Goal: Task Accomplishment & Management: Use online tool/utility

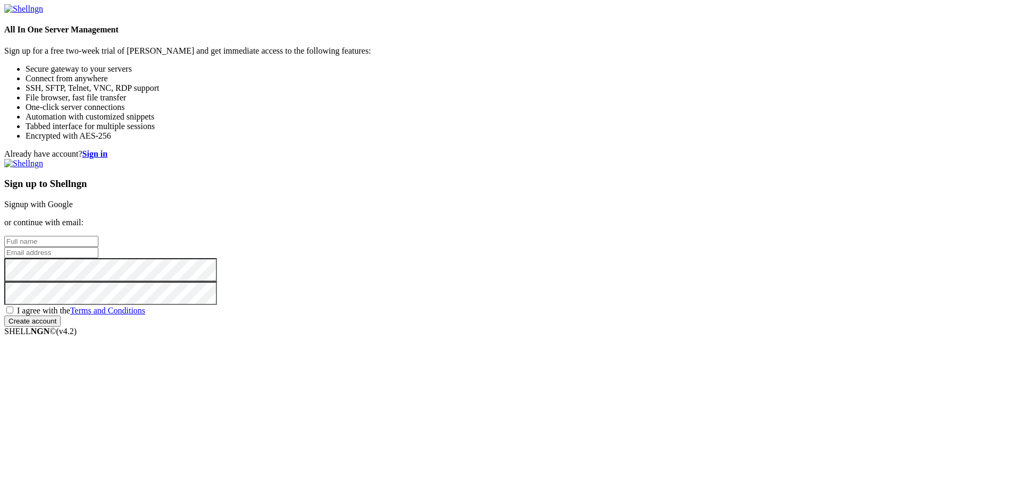
click at [73, 200] on link "Signup with Google" at bounding box center [38, 204] width 69 height 9
click at [98, 236] on input "text" at bounding box center [51, 241] width 94 height 11
type input "a"
type input "[PERSON_NAME]"
type input "[EMAIL_ADDRESS][DOMAIN_NAME]"
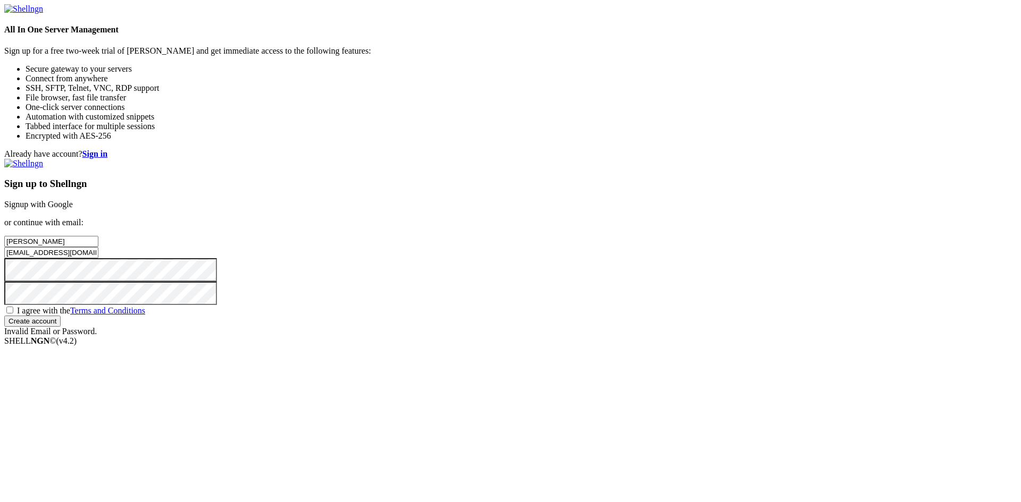
click at [145, 315] on span "I agree with the Terms and Conditions" at bounding box center [81, 310] width 128 height 9
click at [13, 314] on input "I agree with the Terms and Conditions" at bounding box center [9, 310] width 7 height 7
checkbox input "true"
click at [98, 236] on input "[PERSON_NAME]" at bounding box center [51, 241] width 94 height 11
type input "[PERSON_NAME]"
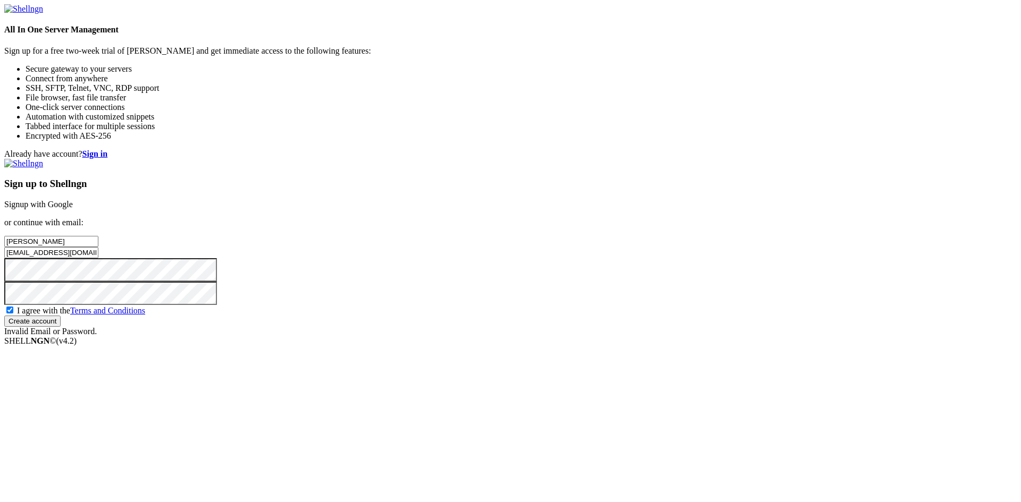
click at [61, 327] on input "Create account" at bounding box center [32, 321] width 56 height 11
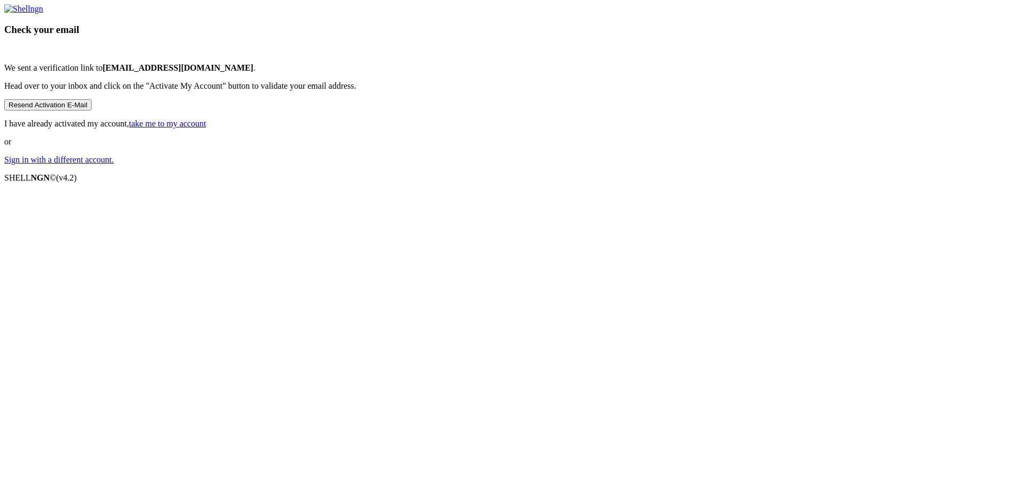
click at [206, 128] on link "take me to my account" at bounding box center [167, 123] width 77 height 9
click at [254, 72] on b "[EMAIL_ADDRESS][DOMAIN_NAME]" at bounding box center [178, 67] width 151 height 9
click at [43, 13] on link at bounding box center [23, 8] width 39 height 9
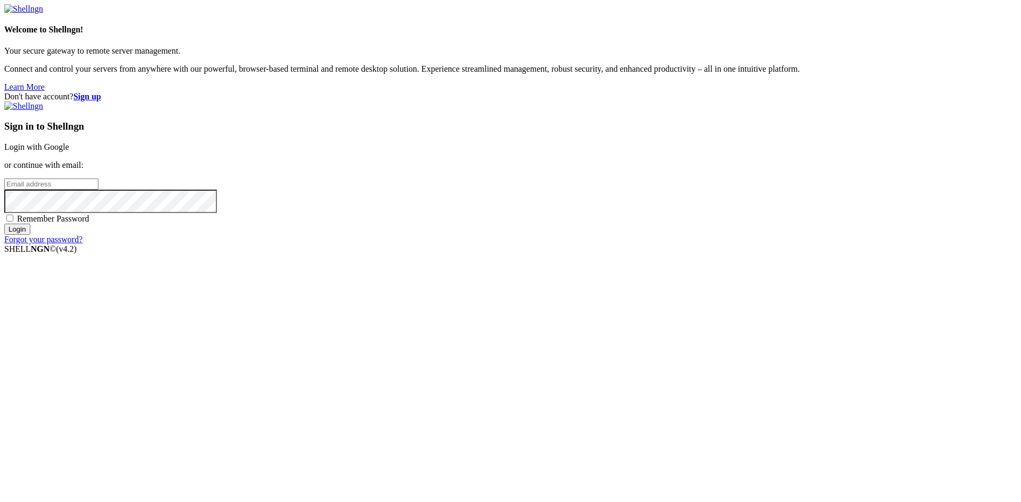
click at [98, 190] on input "email" at bounding box center [51, 184] width 94 height 11
type input "[EMAIL_ADDRESS][DOMAIN_NAME]"
click at [4, 224] on input "Login" at bounding box center [17, 229] width 26 height 11
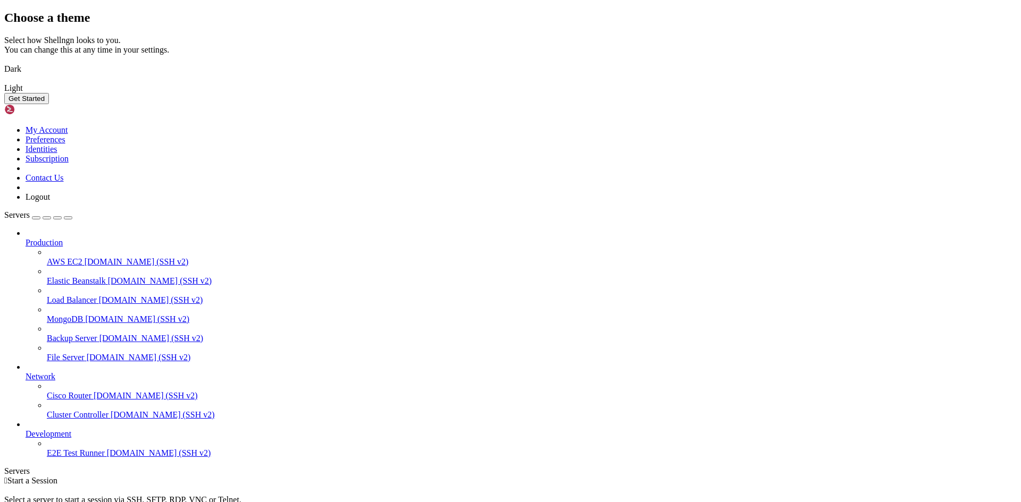
click at [49, 104] on button "Get Started" at bounding box center [26, 98] width 45 height 11
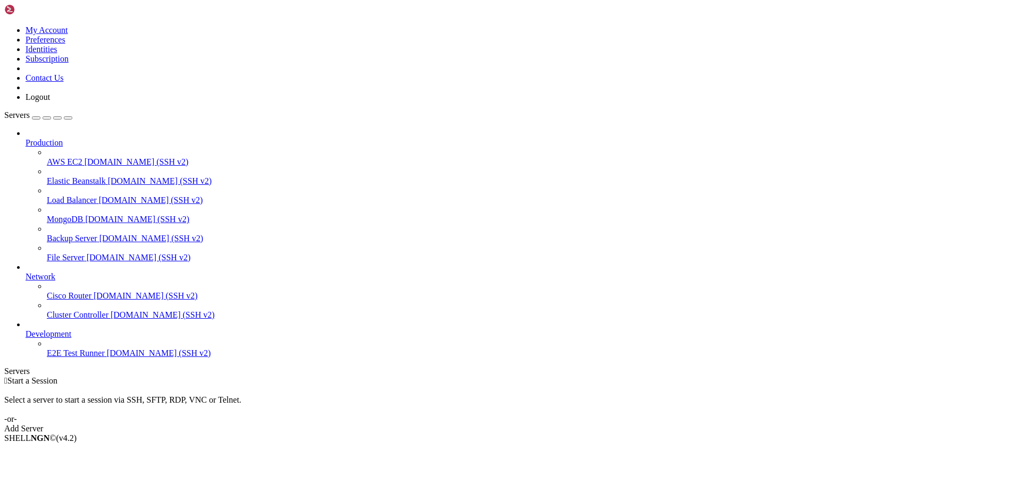
click at [4, 26] on icon at bounding box center [4, 26] width 0 height 0
click at [336, 386] on div "Select a server to start a session via SSH, SFTP, RDP, VNC or Telnet. -or-" at bounding box center [510, 405] width 1012 height 38
click at [568, 424] on link "Add Server" at bounding box center [510, 429] width 1012 height 10
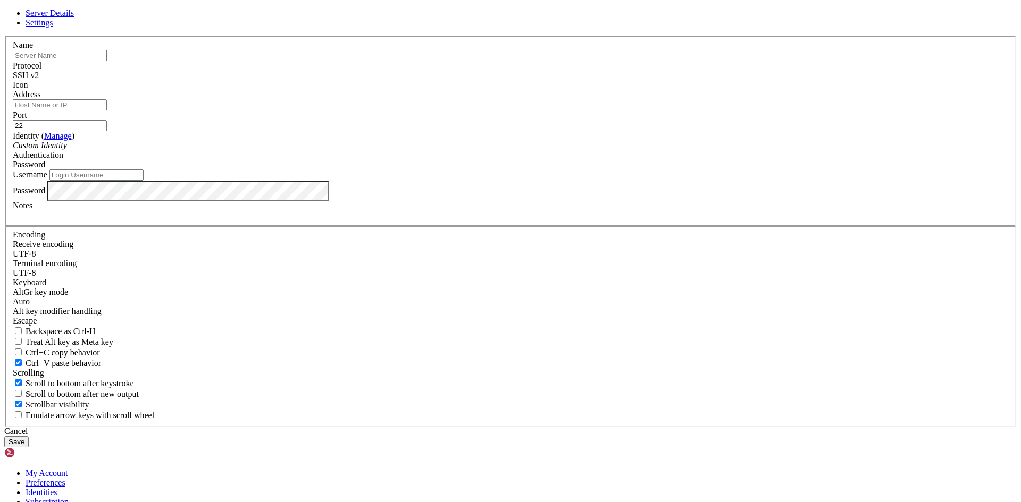
click at [107, 61] on input "text" at bounding box center [60, 55] width 94 height 11
click at [107, 111] on input "Address" at bounding box center [60, 104] width 94 height 11
paste input "52.233.90.131"
type input "52.233.90.131"
click at [144, 181] on input "Username" at bounding box center [96, 175] width 94 height 11
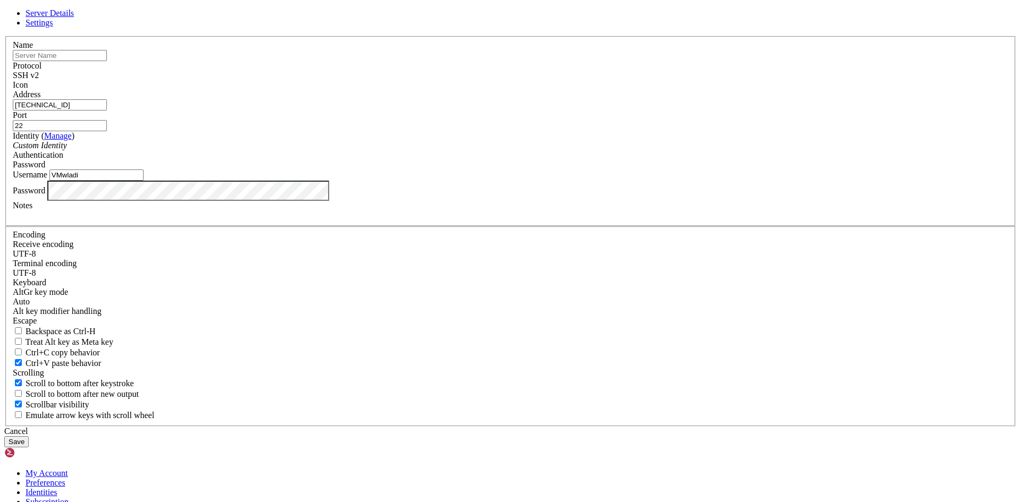
type input "VMwladi"
click at [447, 61] on div "Name" at bounding box center [510, 50] width 995 height 21
click at [107, 61] on input "text" at bounding box center [60, 55] width 94 height 11
click at [519, 28] on header "Server Details Settings" at bounding box center [510, 18] width 1012 height 19
click at [107, 61] on input "text" at bounding box center [60, 55] width 94 height 11
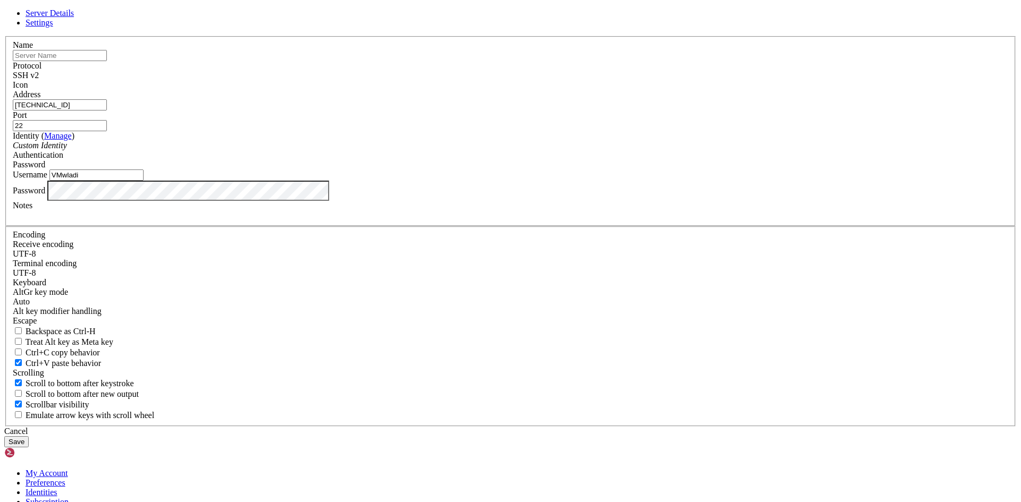
paste input "VM-ubuntu-clase"
type input "VM-ubuntu-clase"
click at [29, 436] on button "Save" at bounding box center [16, 441] width 24 height 11
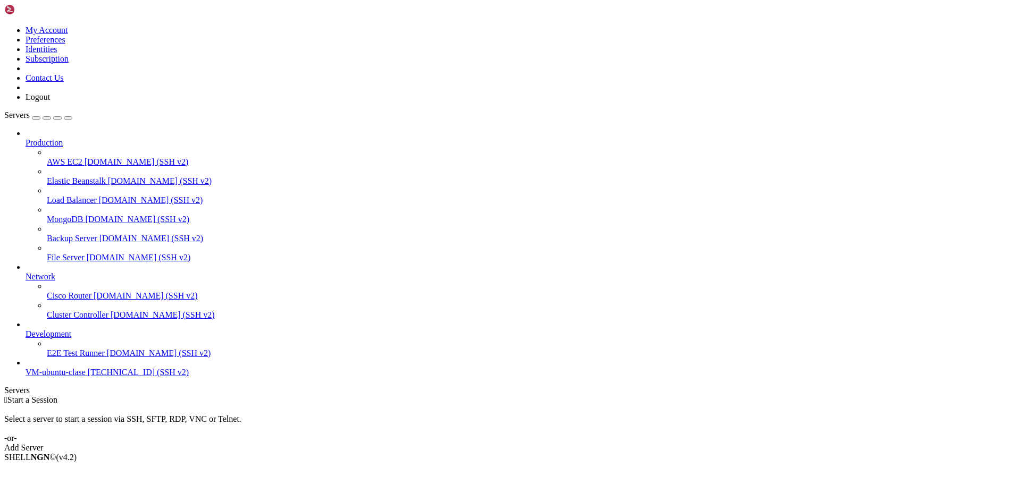
click at [88, 377] on span "52.233.90.131 (SSH v2)" at bounding box center [138, 372] width 101 height 9
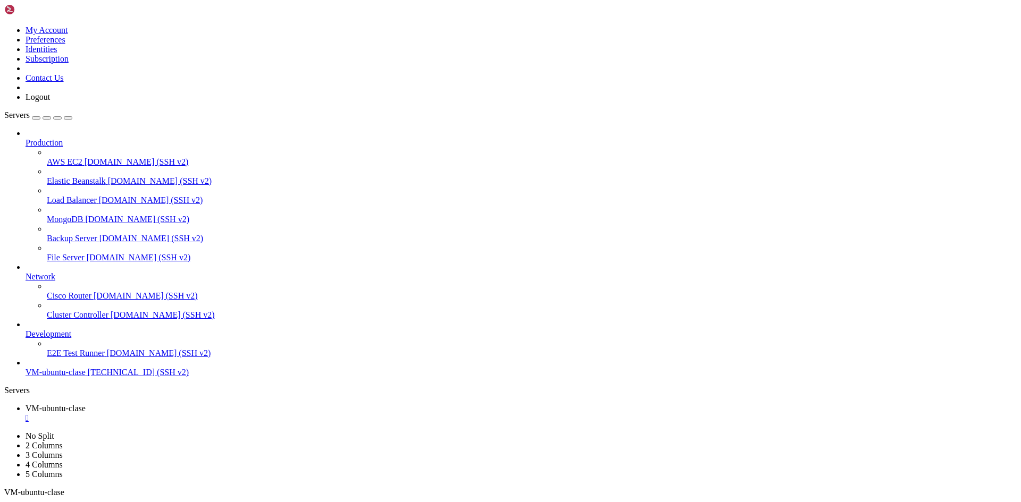
drag, startPoint x: 140, startPoint y: 919, endPoint x: 269, endPoint y: 968, distance: 138.1
